Goal: Download file/media

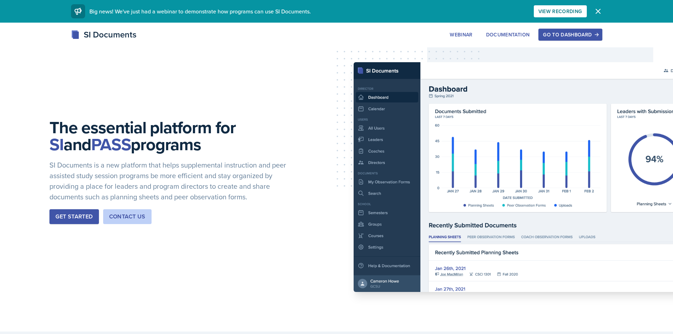
click at [596, 10] on icon "button" at bounding box center [598, 11] width 4 height 4
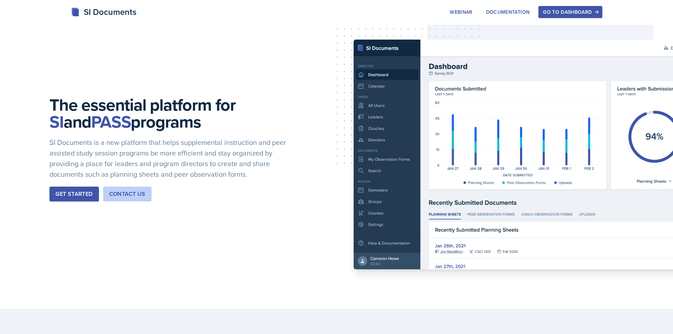
click at [584, 13] on div "Go to Dashboard" at bounding box center [570, 12] width 54 height 6
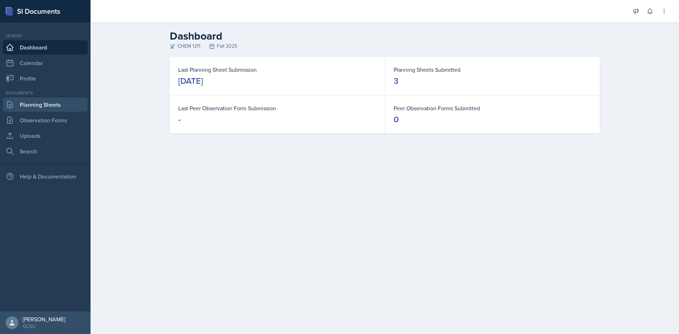
click at [35, 103] on link "Planning Sheets" at bounding box center [45, 105] width 85 height 14
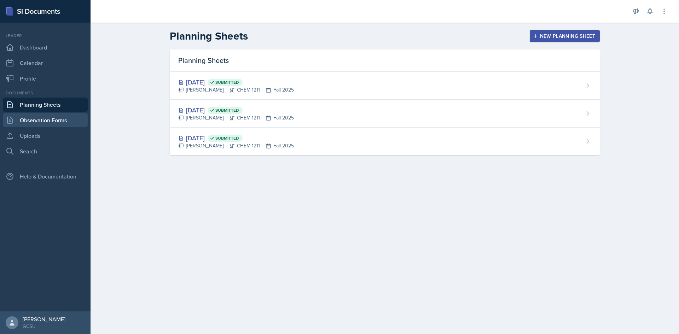
click at [35, 119] on link "Observation Forms" at bounding box center [45, 120] width 85 height 14
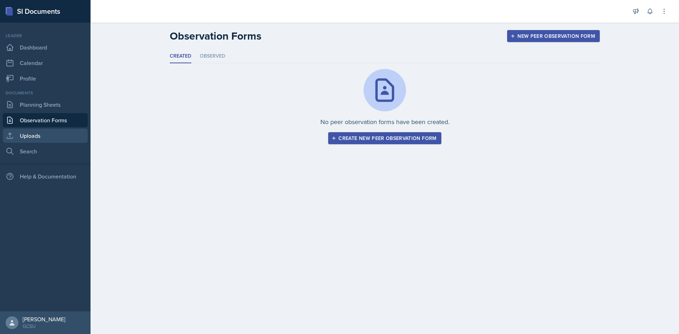
click at [35, 132] on link "Uploads" at bounding box center [45, 136] width 85 height 14
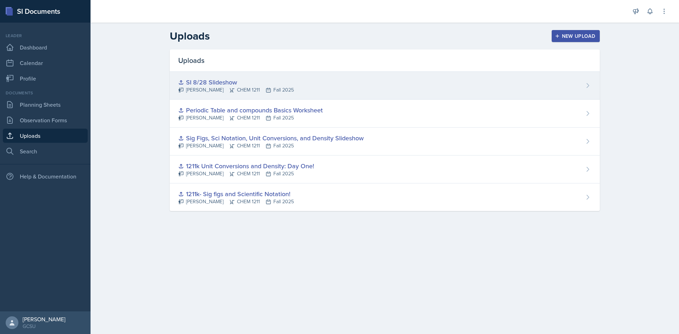
click at [199, 83] on div "SI 8/28 Slideshow" at bounding box center [236, 82] width 116 height 10
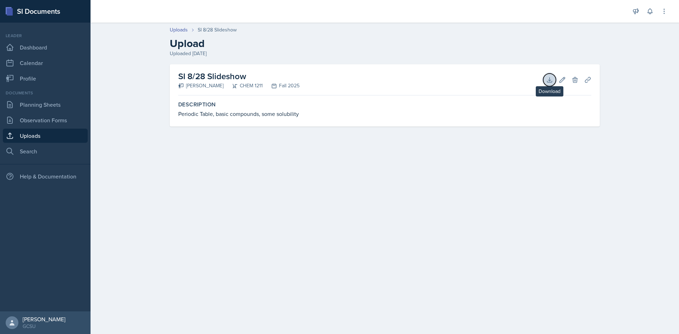
click at [550, 84] on button "Download" at bounding box center [549, 80] width 13 height 13
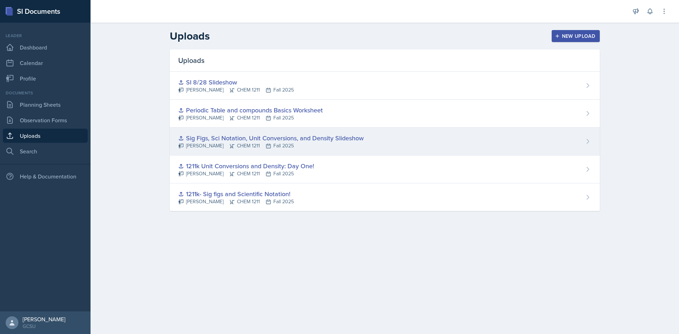
click at [246, 139] on div "Sig Figs, Sci Notation, Unit Conversions, and Density Slideshow" at bounding box center [270, 138] width 185 height 10
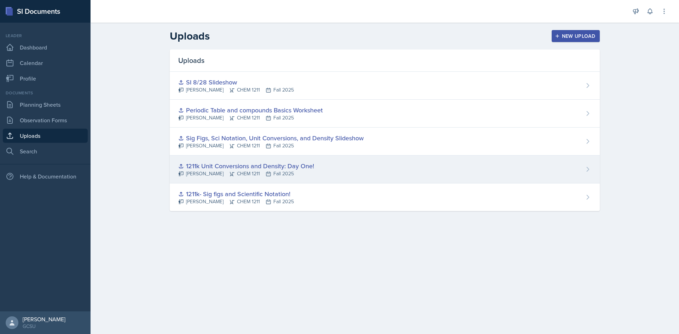
click at [246, 170] on div "1211k Unit Conversions and Density: Day One!" at bounding box center [246, 166] width 136 height 10
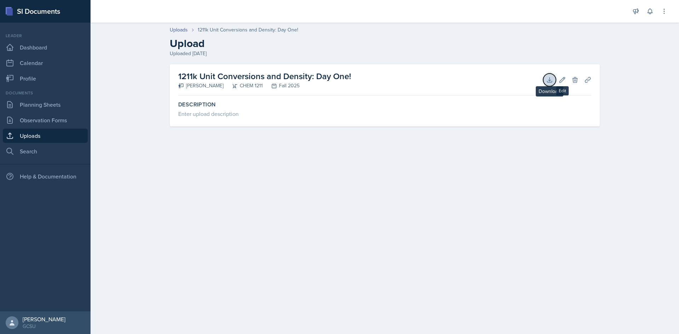
click at [549, 86] on button "Download" at bounding box center [549, 80] width 13 height 13
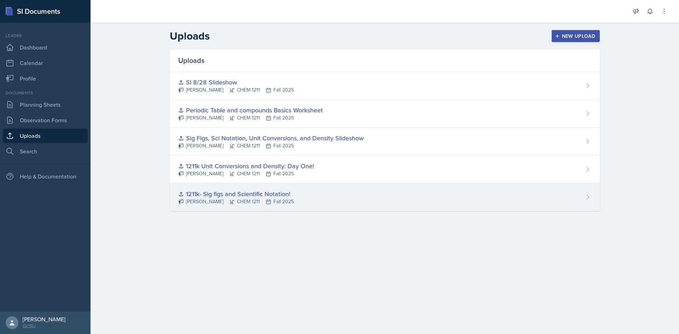
click at [230, 192] on div "1211k- Sig figs and Scientific Notation!" at bounding box center [236, 194] width 116 height 10
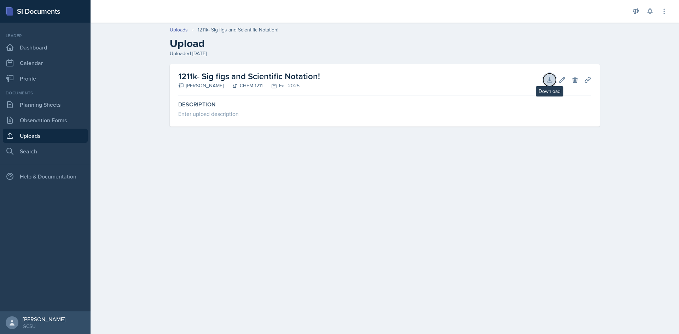
click at [548, 81] on icon at bounding box center [549, 79] width 7 height 7
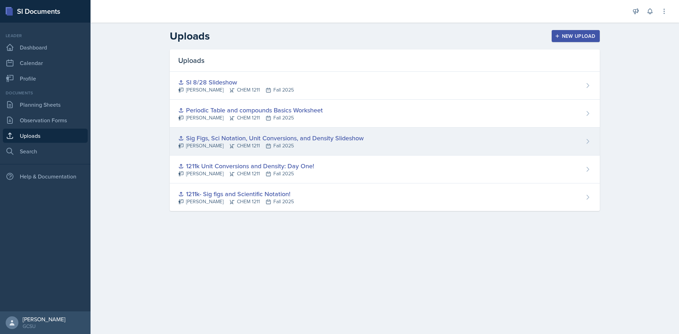
click at [315, 146] on div "[PERSON_NAME] CHEM 1211 Fall 2025" at bounding box center [270, 145] width 185 height 7
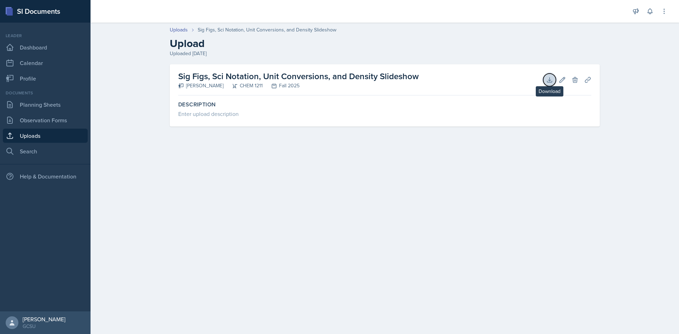
click at [546, 78] on icon at bounding box center [549, 79] width 7 height 7
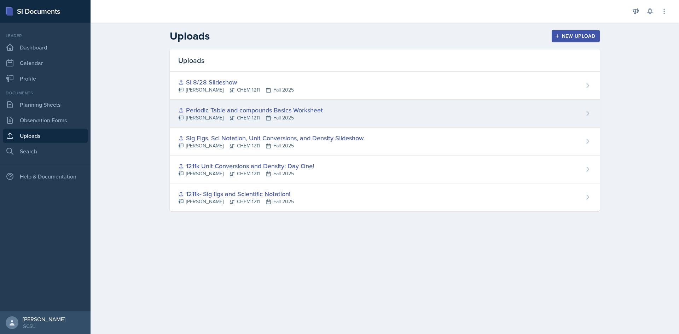
click at [223, 110] on div "Periodic Table and compounds Basics Worksheet" at bounding box center [250, 110] width 145 height 10
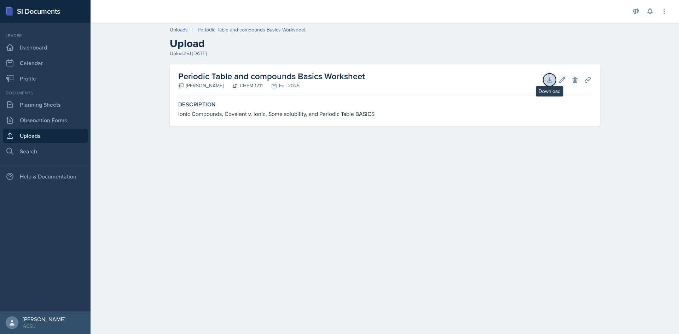
click at [549, 80] on icon at bounding box center [549, 79] width 5 height 5
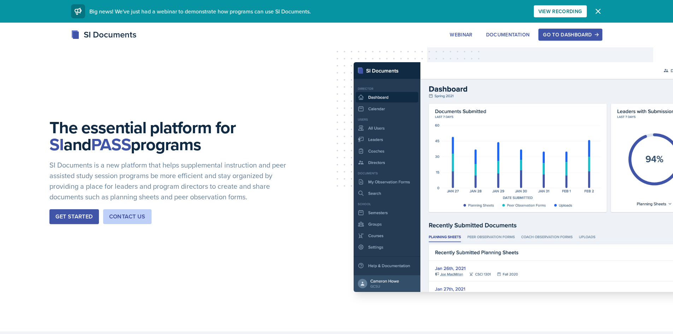
click at [602, 14] on icon "button" at bounding box center [598, 11] width 8 height 8
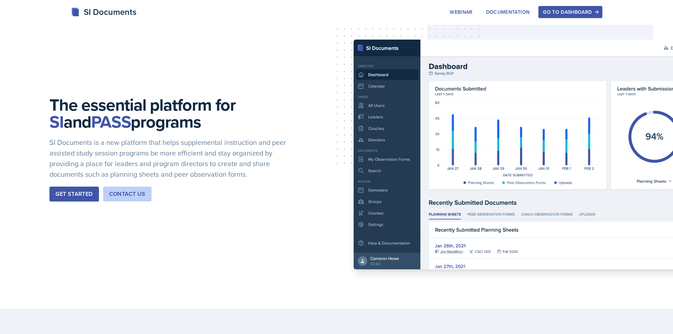
click at [596, 15] on button "Go to Dashboard" at bounding box center [571, 12] width 64 height 12
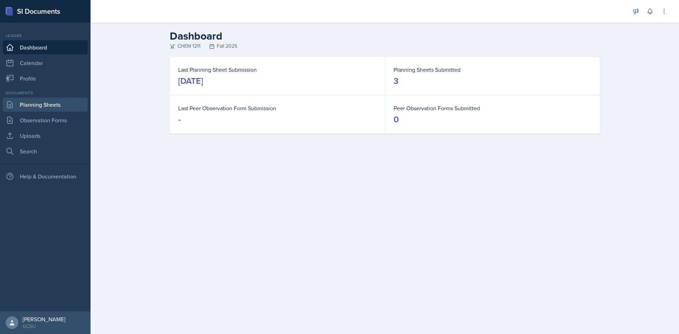
click at [47, 106] on link "Planning Sheets" at bounding box center [45, 105] width 85 height 14
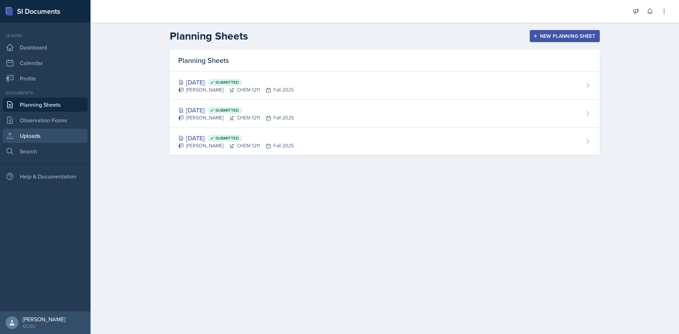
click at [50, 133] on link "Uploads" at bounding box center [45, 136] width 85 height 14
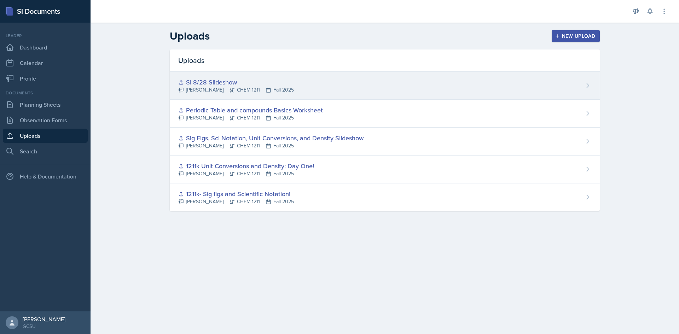
click at [233, 90] on div "[PERSON_NAME] CHEM 1211 Fall 2025" at bounding box center [236, 89] width 116 height 7
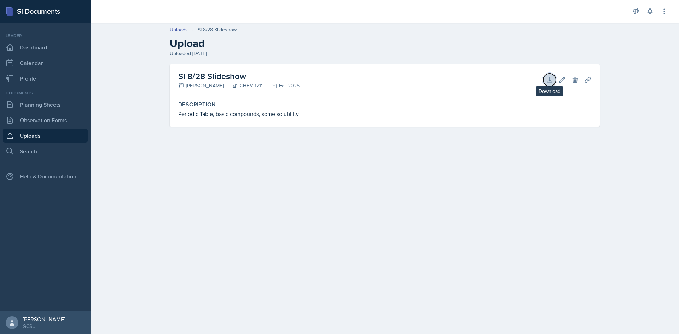
click at [548, 83] on icon at bounding box center [549, 79] width 7 height 7
